Goal: Use online tool/utility: Use online tool/utility

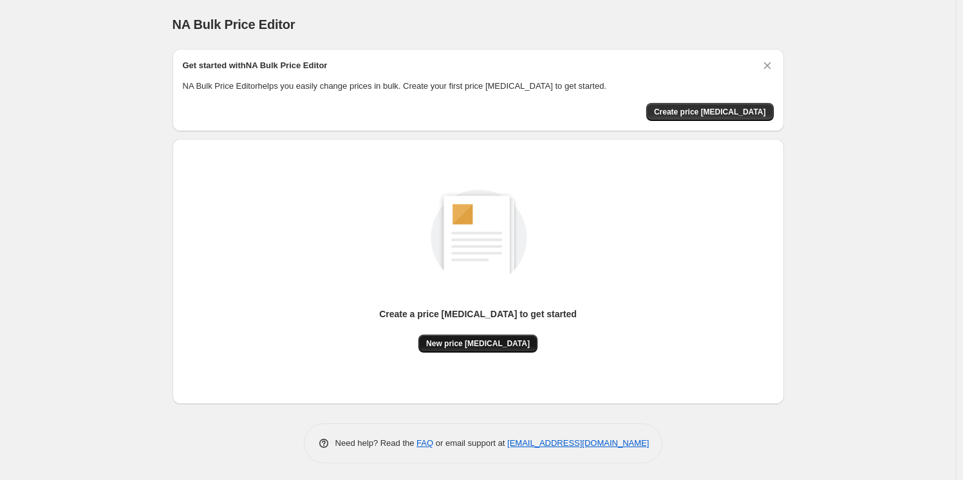
click at [491, 338] on button "New price [MEDICAL_DATA]" at bounding box center [477, 344] width 119 height 18
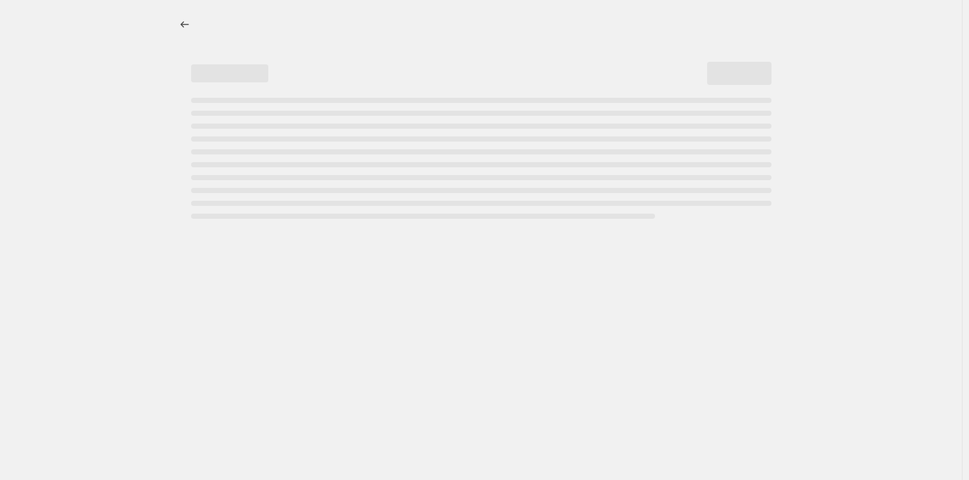
select select "percentage"
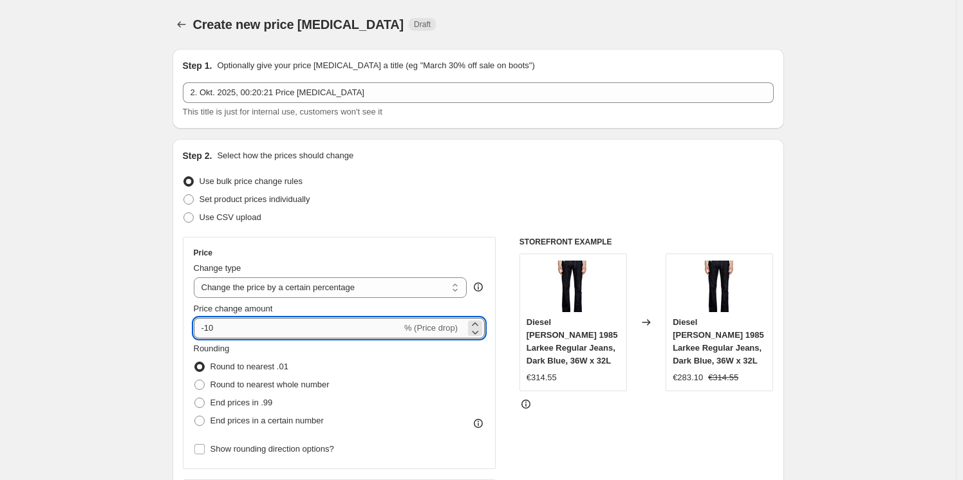
click at [348, 324] on input "-10" at bounding box center [298, 328] width 208 height 21
type input "-1"
type input "-30"
click at [456, 225] on div "Use CSV upload" at bounding box center [478, 218] width 591 height 18
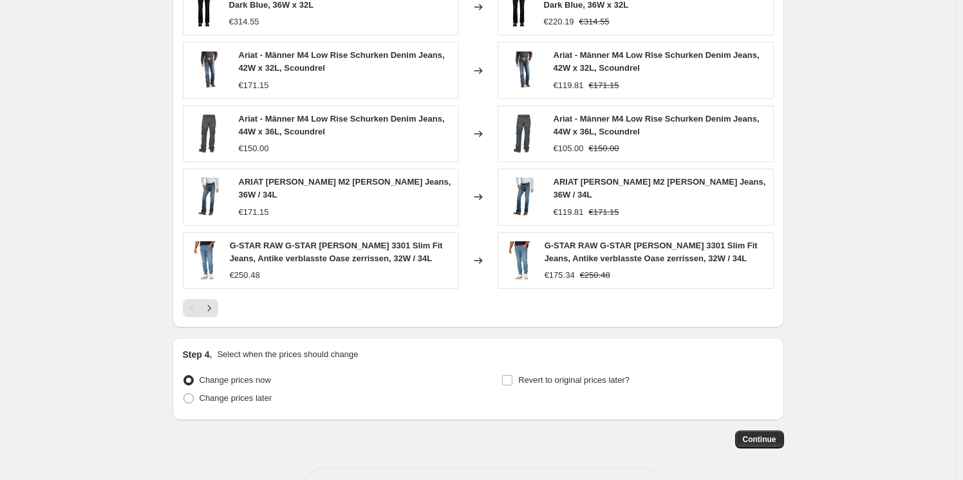
scroll to position [822, 0]
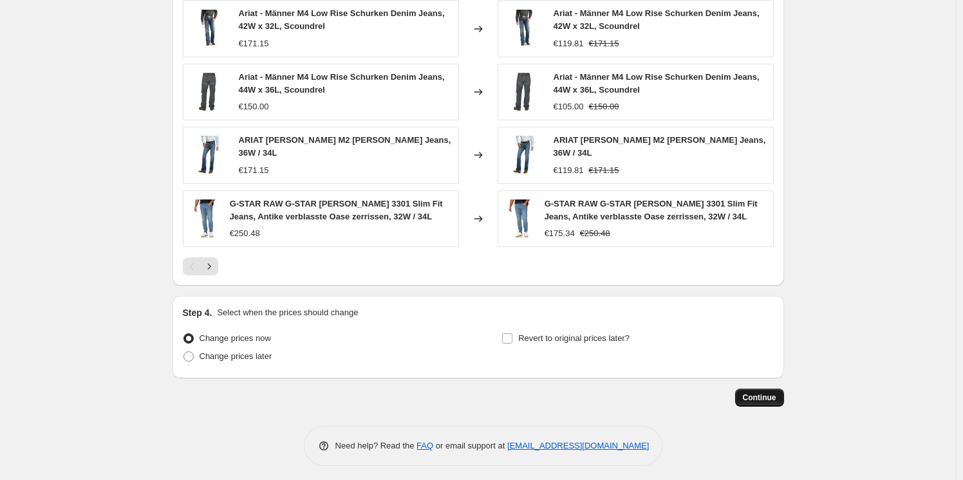
click at [750, 393] on span "Continue" at bounding box center [759, 398] width 33 height 10
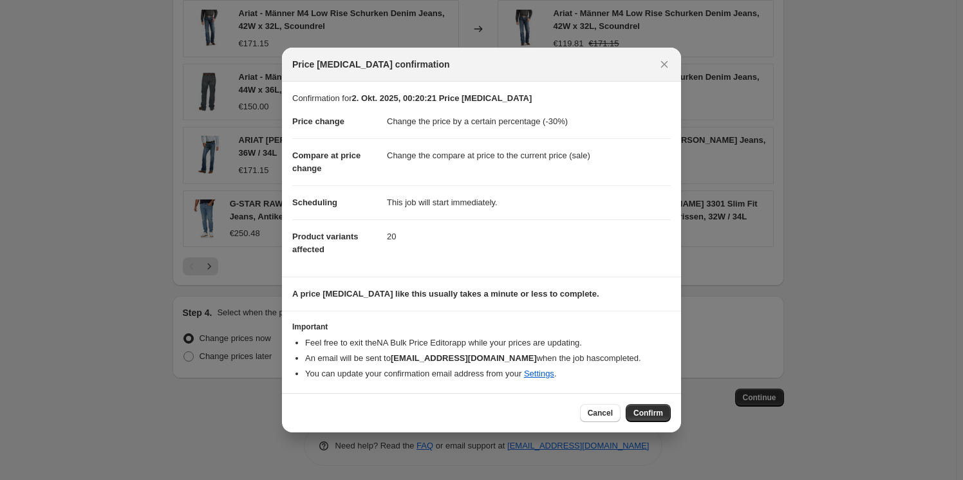
click at [671, 406] on div "Cancel Confirm" at bounding box center [481, 412] width 399 height 39
click at [667, 411] on button "Confirm" at bounding box center [648, 413] width 45 height 18
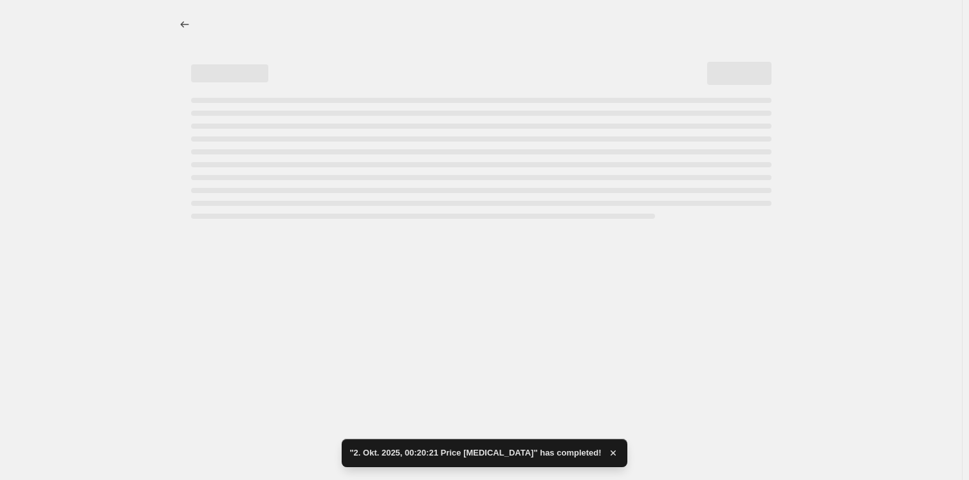
select select "percentage"
